Goal: Task Accomplishment & Management: Use online tool/utility

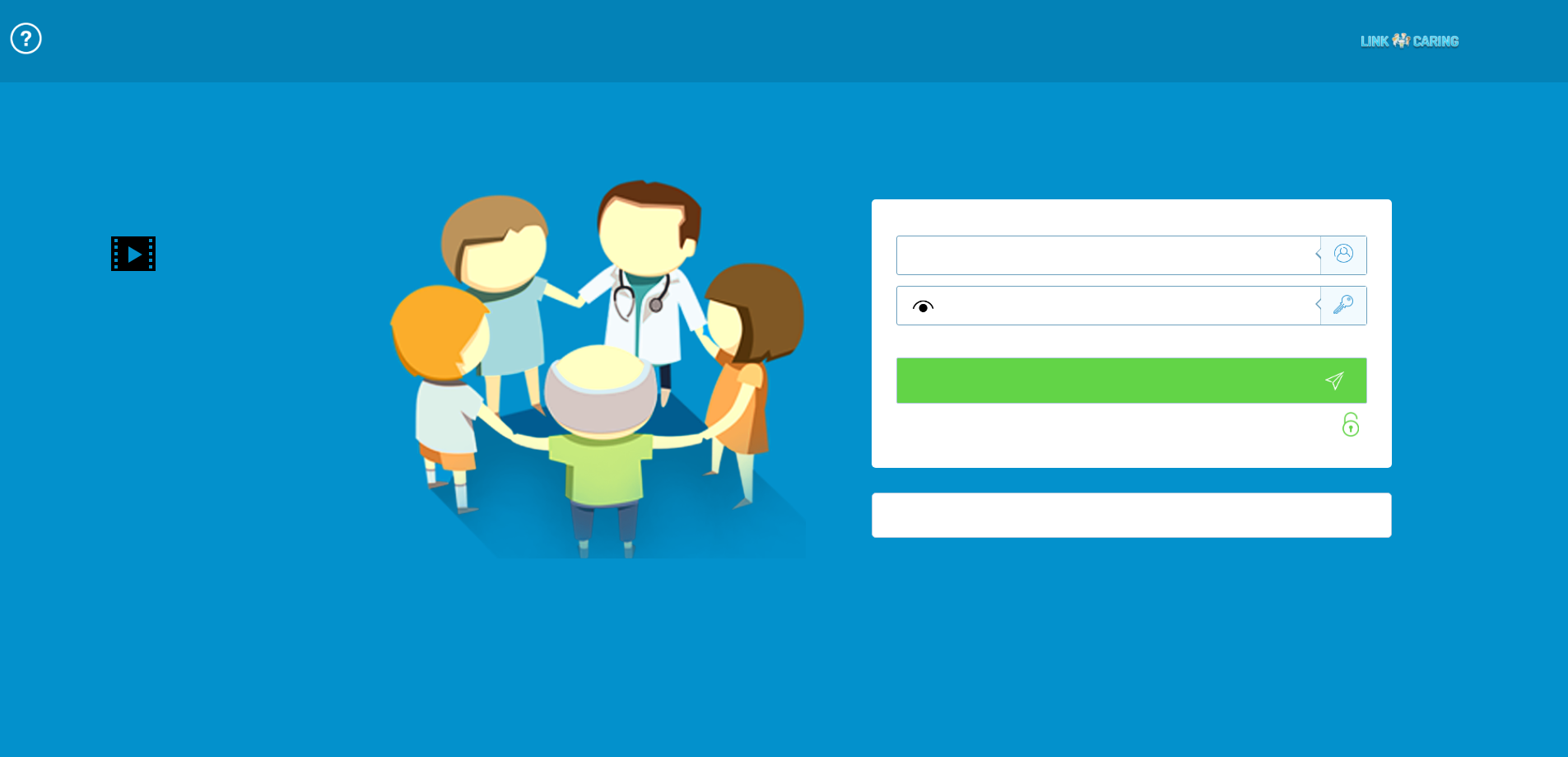
type input "התחבר עכשיו"
type input "עדיין לא? צור חשבון!"
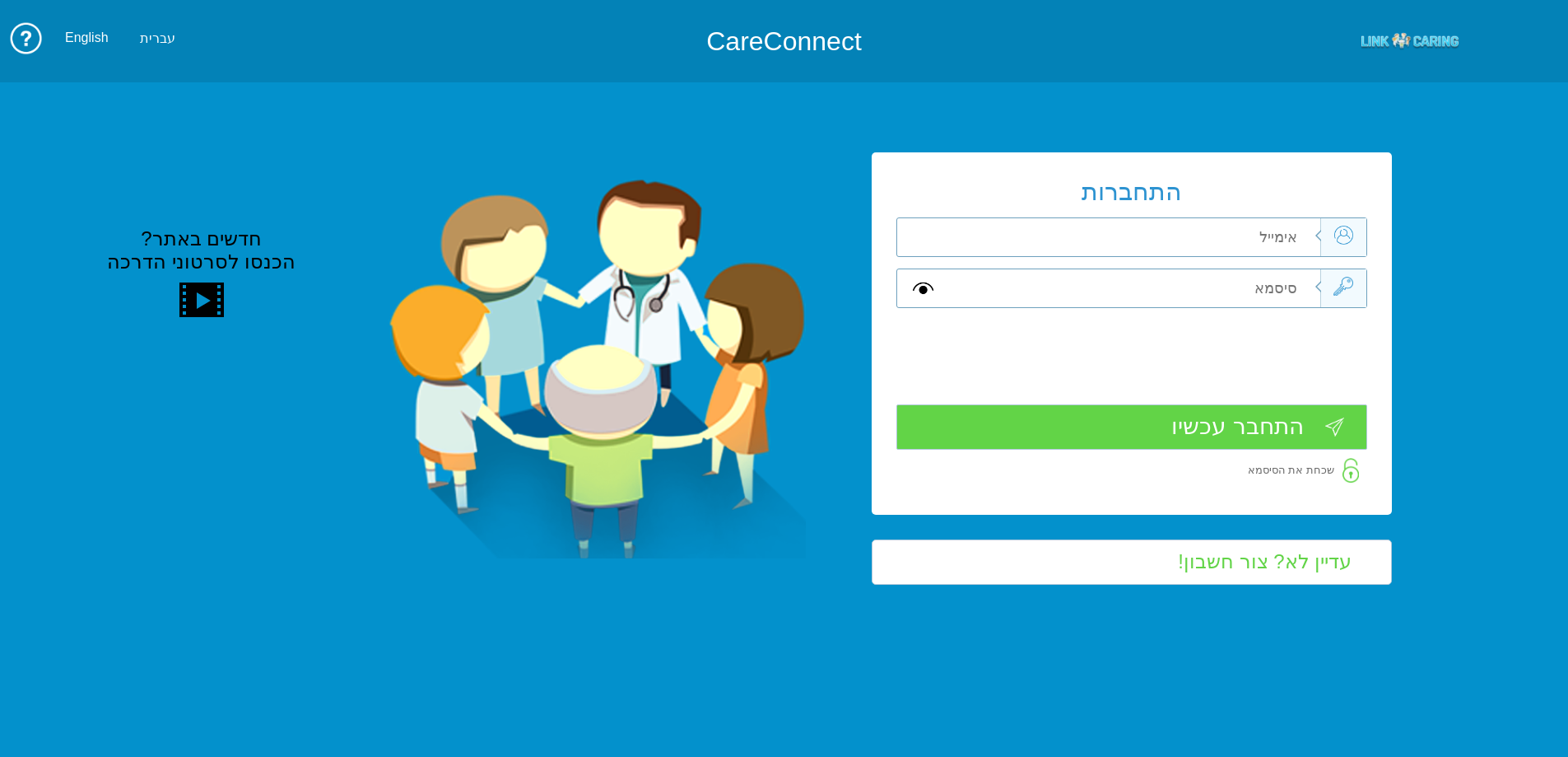
click at [1237, 271] on input "text" at bounding box center [1134, 289] width 372 height 38
click at [1256, 246] on input "text" at bounding box center [1134, 238] width 372 height 38
type input "י"
type input "hila.krasno@pbsh.health.gov.il"
type input "Aa"
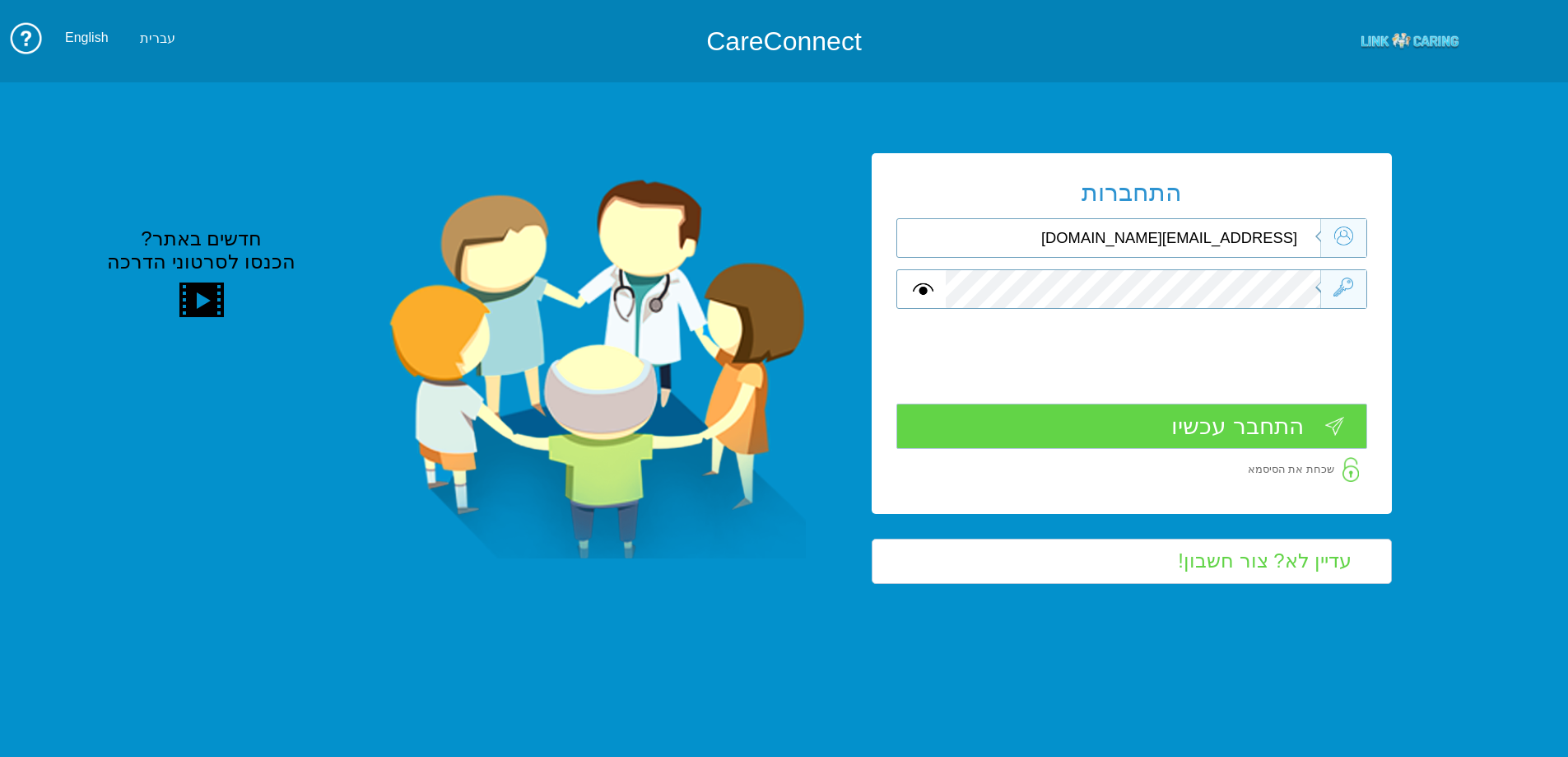
click at [1287, 434] on input "התחבר עכשיו" at bounding box center [1132, 427] width 471 height 45
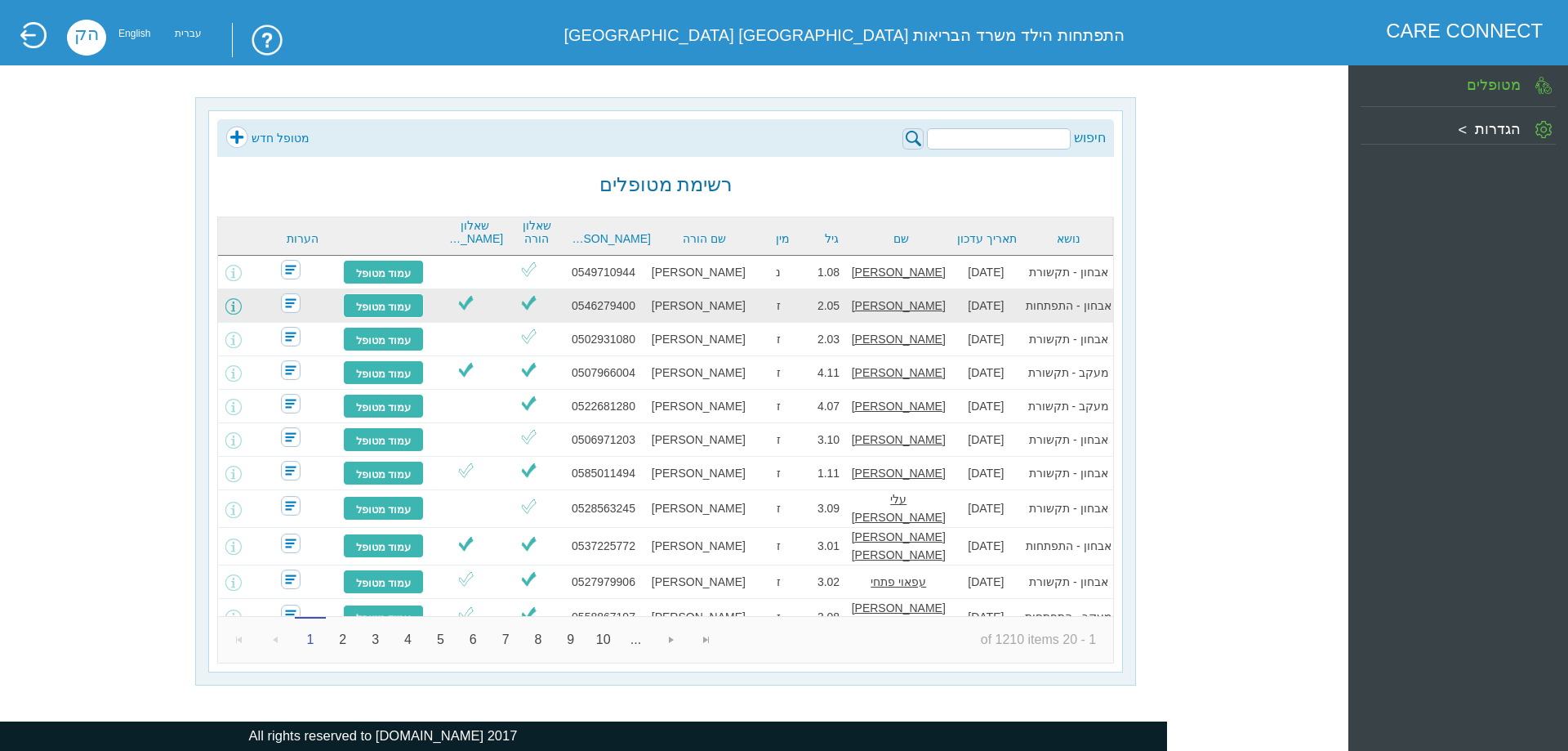
click at [239, 302] on span at bounding box center [233, 306] width 16 height 16
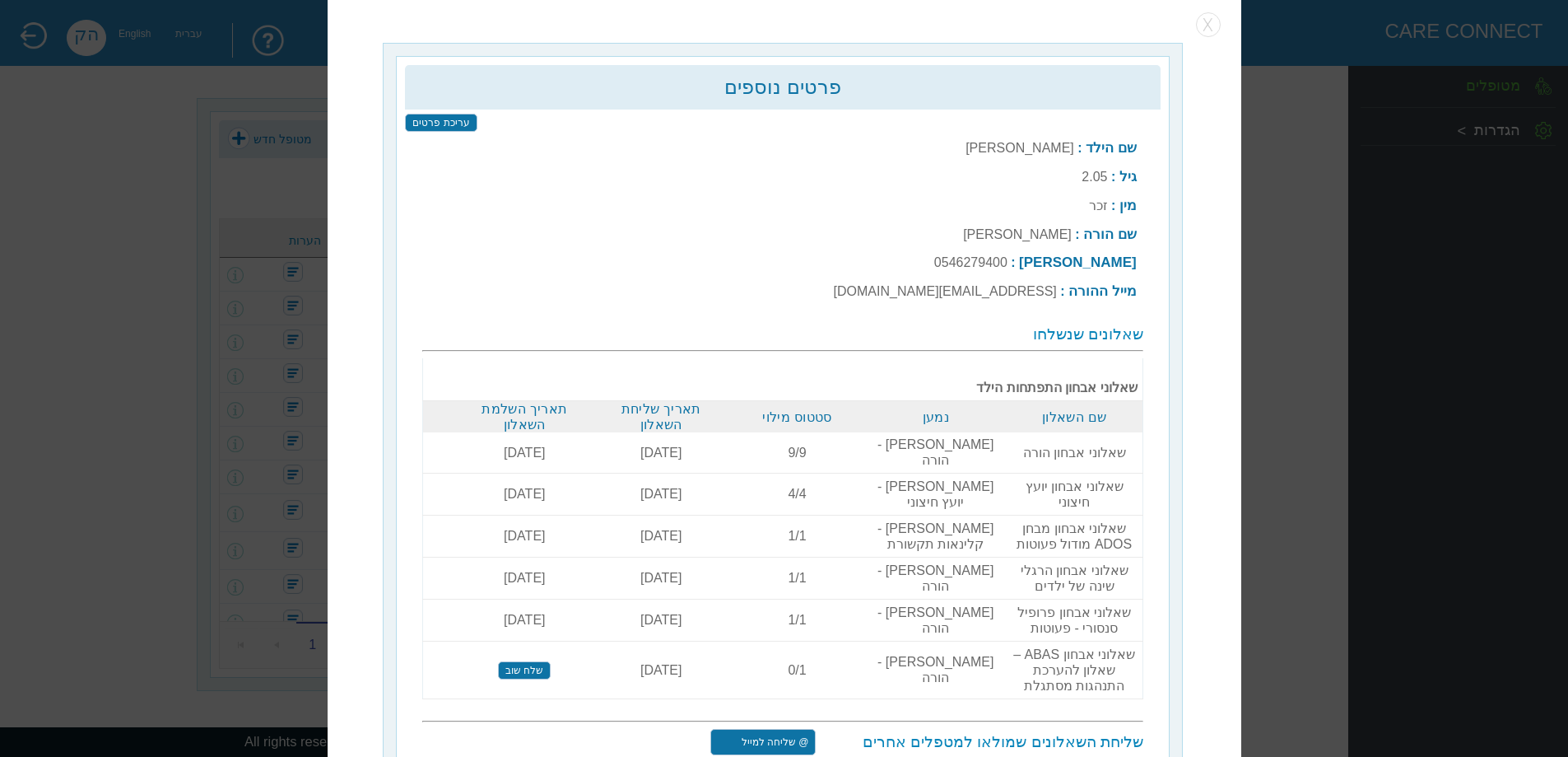
scroll to position [5, 0]
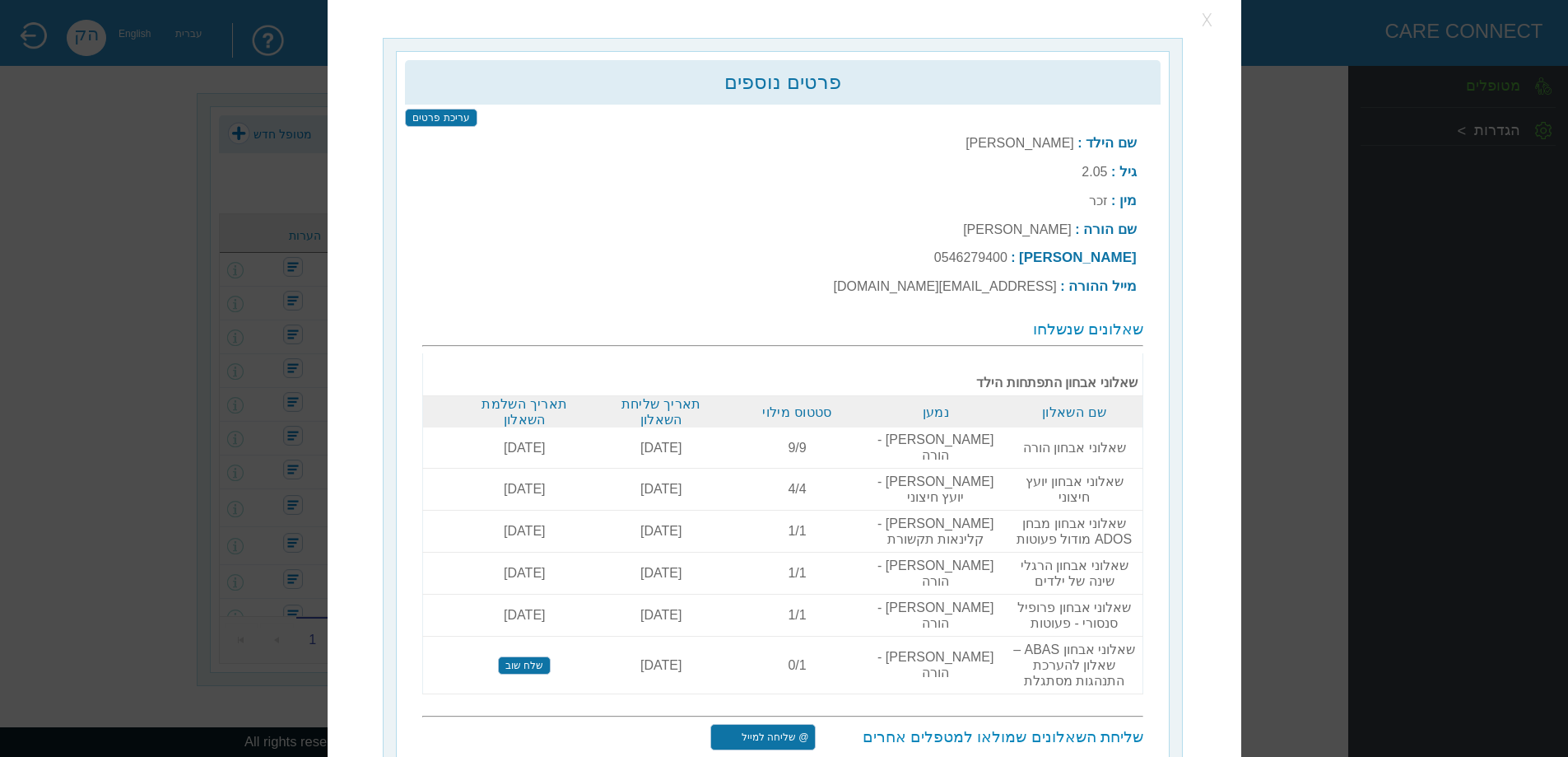
click at [1211, 10] on button "button" at bounding box center [1209, 20] width 25 height 25
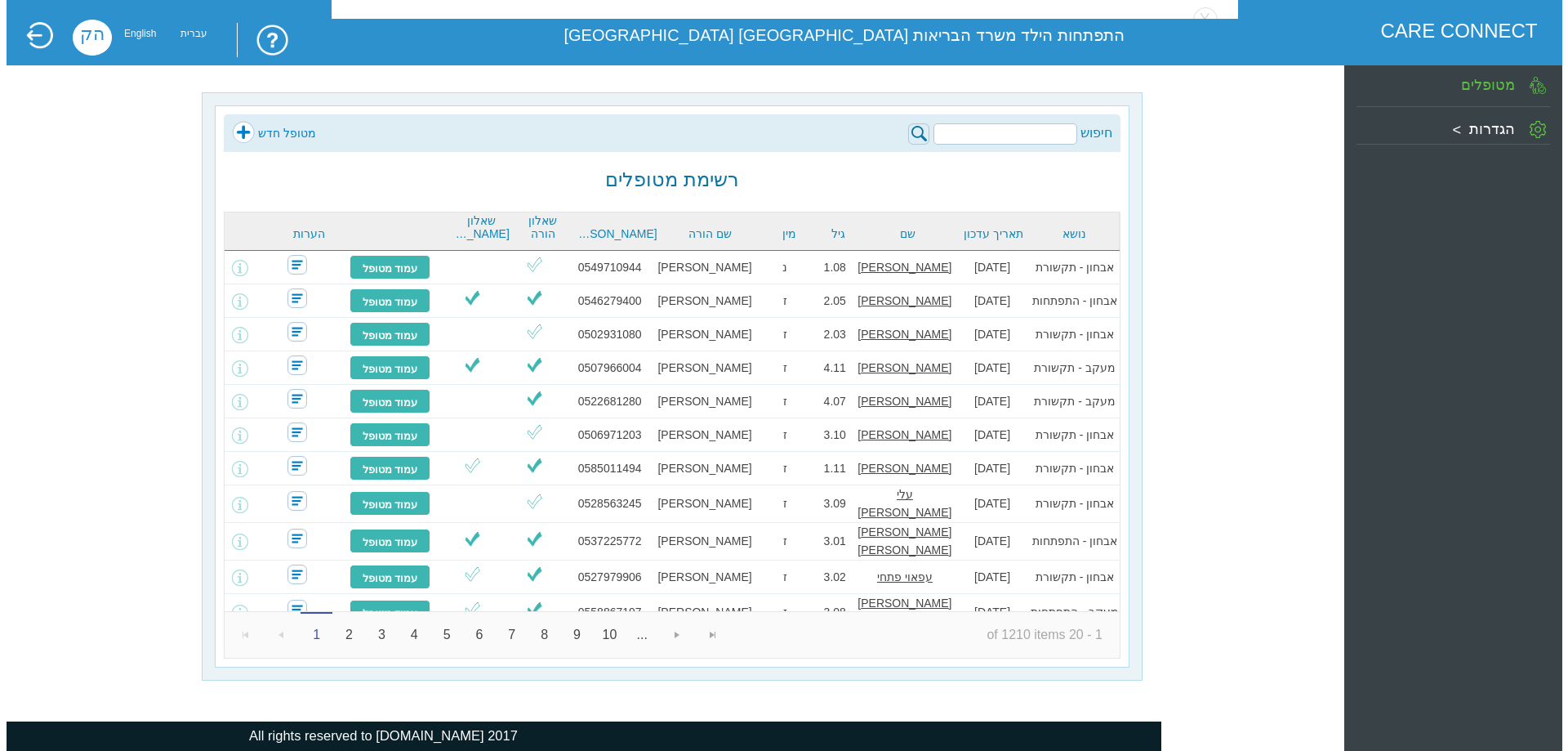
scroll to position [0, 0]
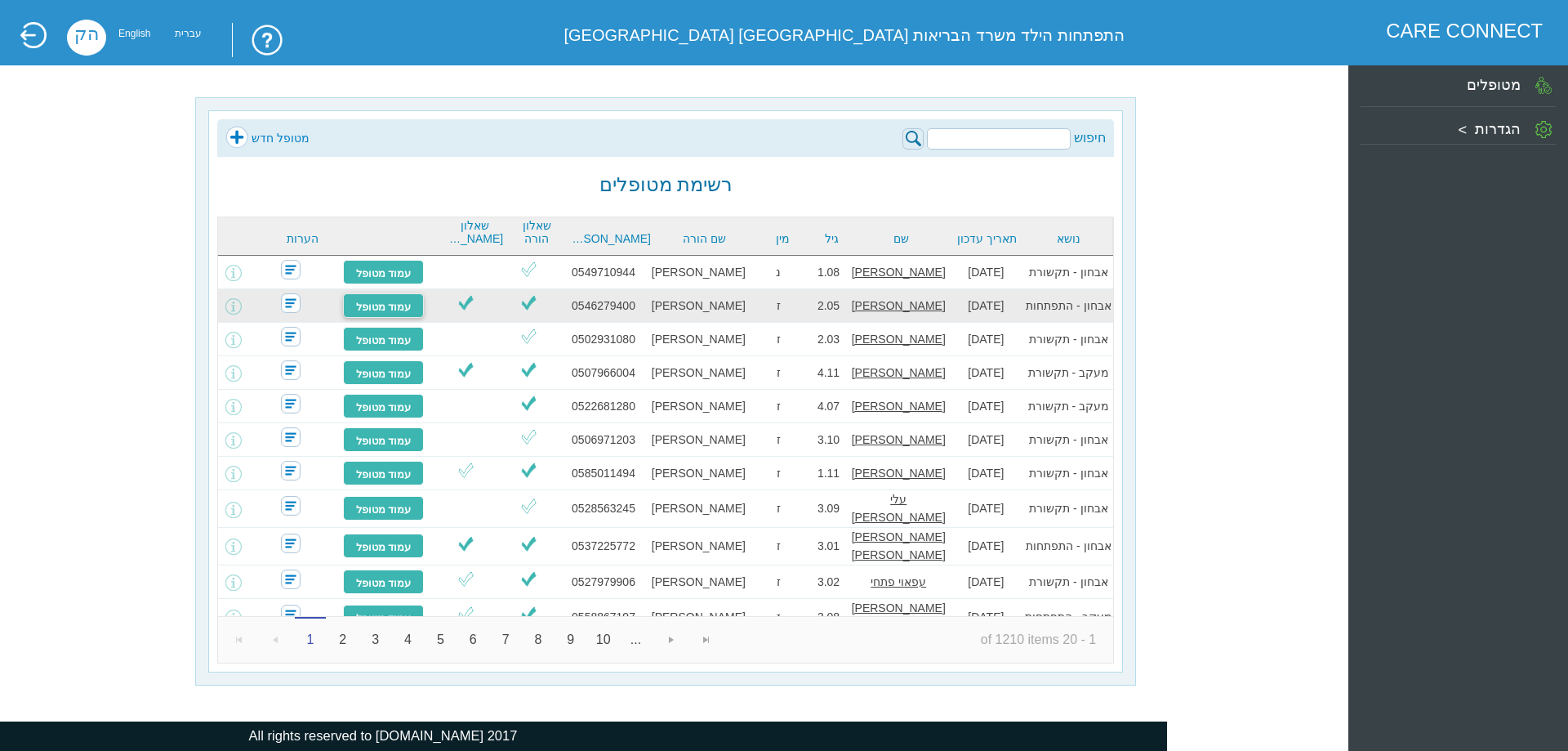
click at [419, 300] on link "עמוד מטופל" at bounding box center [384, 306] width 82 height 24
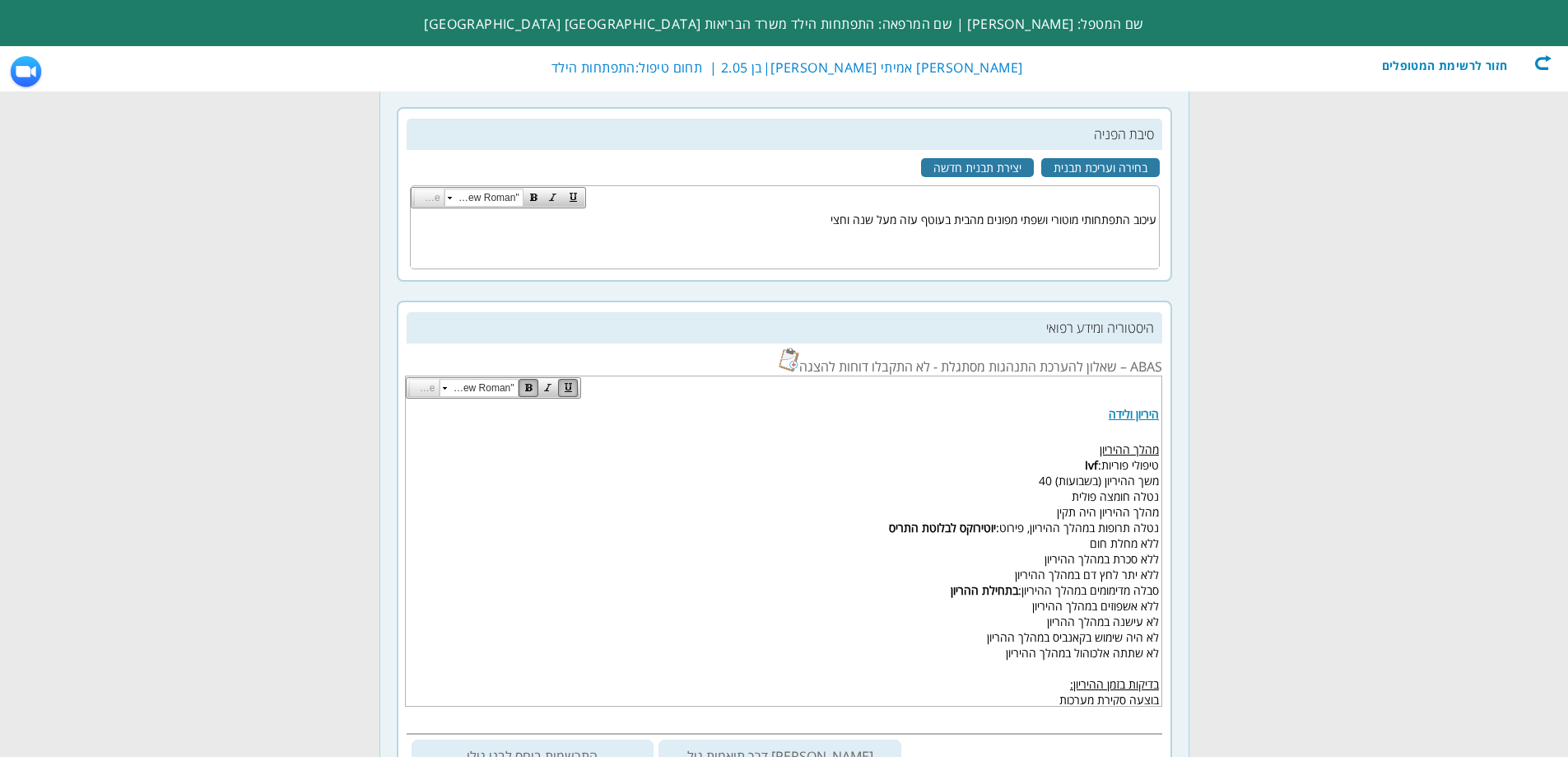
scroll to position [329, 0]
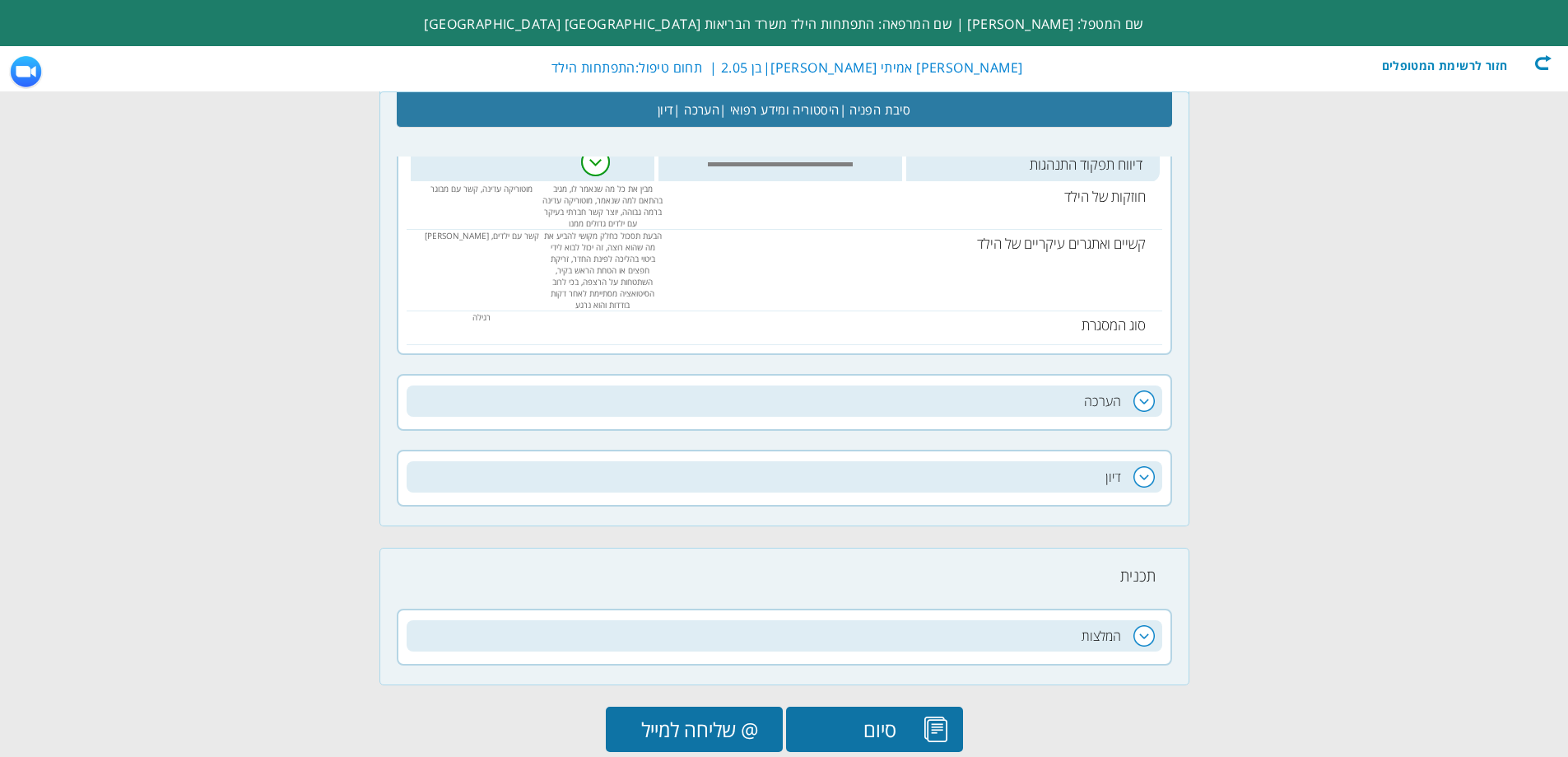
scroll to position [1194, 0]
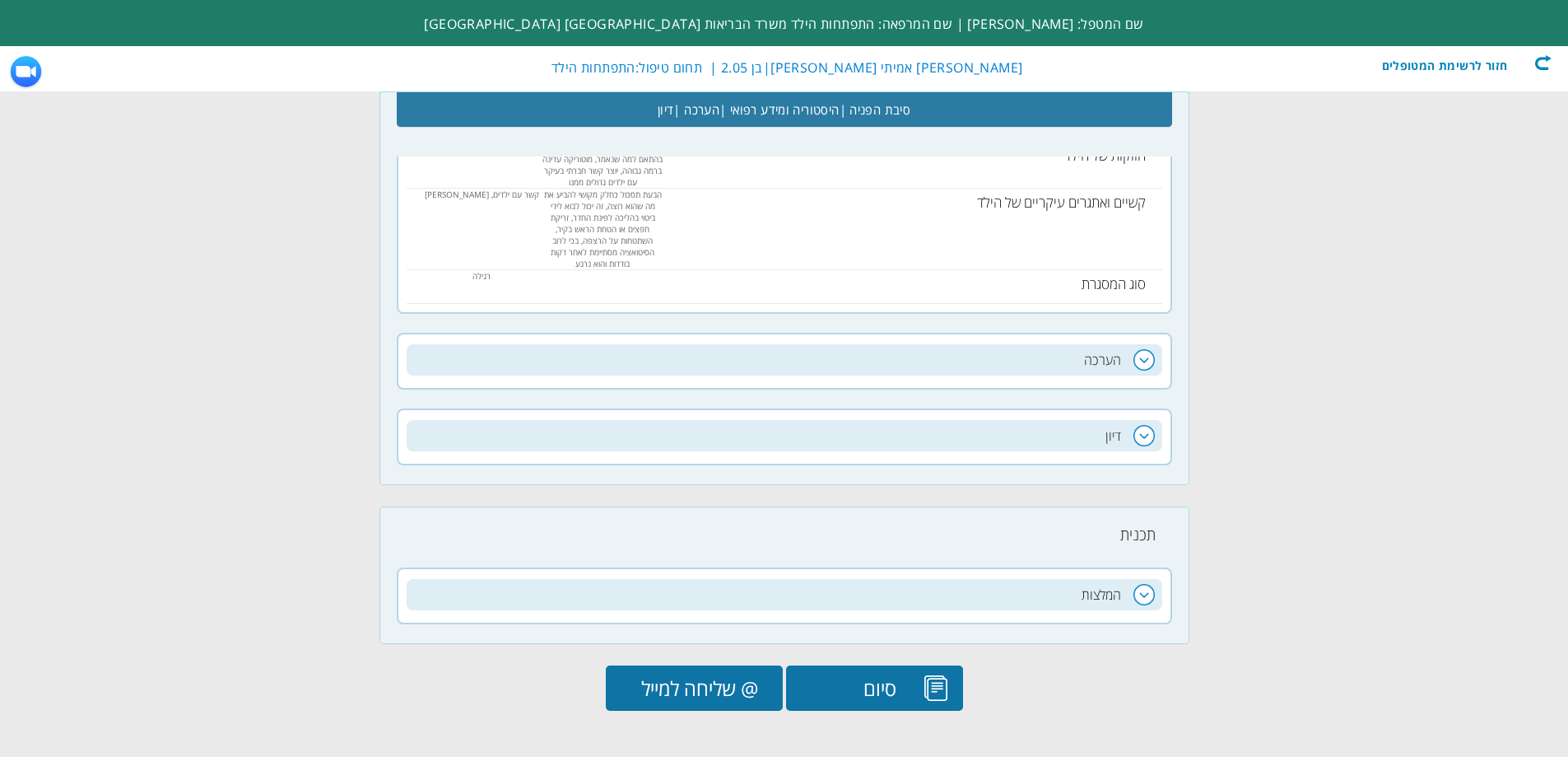
click at [705, 680] on input "@ שליחה למייל" at bounding box center [694, 688] width 177 height 45
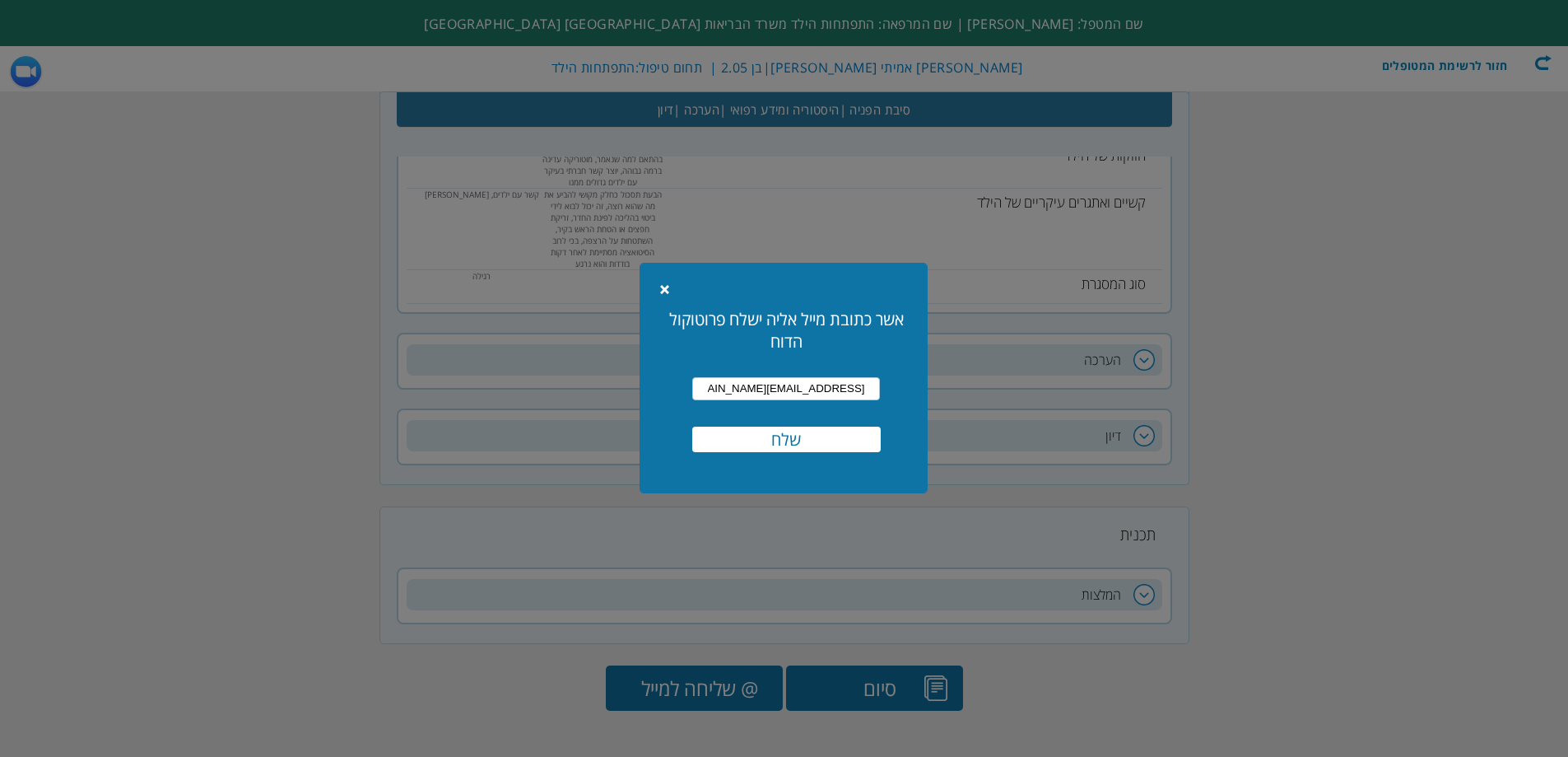
click at [804, 448] on input "שלח" at bounding box center [786, 439] width 188 height 26
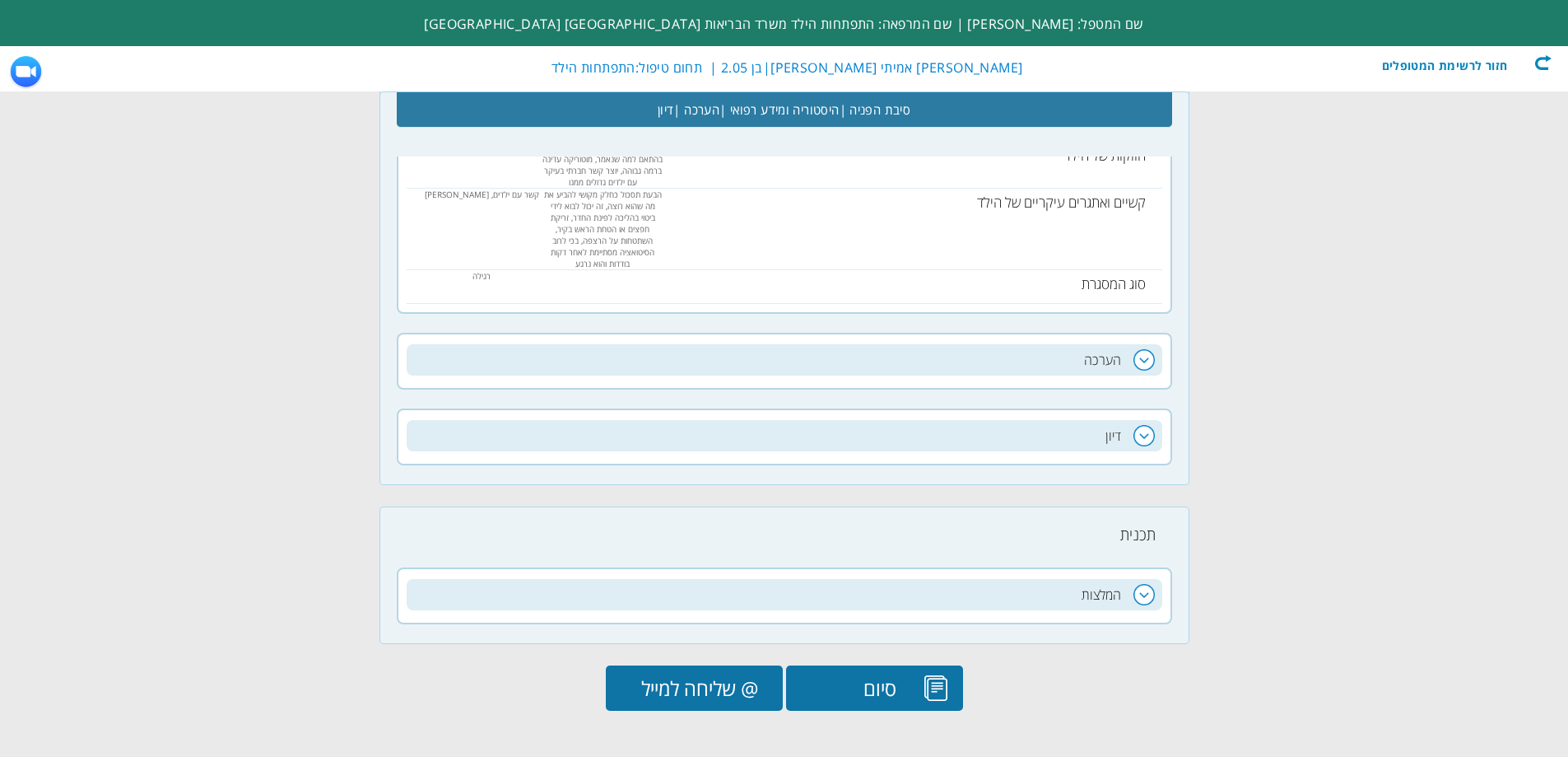
click at [1555, 62] on div "חזור לרשימת המטופלים כרמל אמיתי כרמל | בן 2.05 | תחום טיפול: התפתחות הילד" at bounding box center [784, 69] width 1568 height 45
click at [1551, 62] on div "חזור לרשימת המטופלים" at bounding box center [1457, 62] width 189 height 16
